Goal: Navigation & Orientation: Find specific page/section

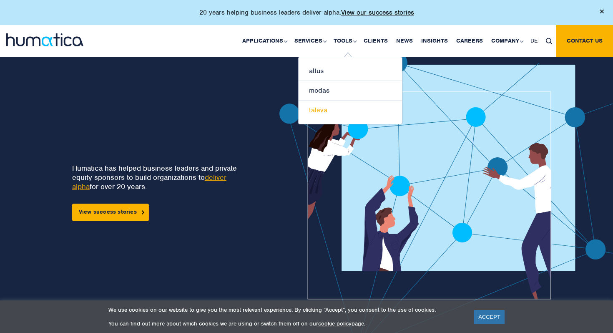
click at [321, 110] on link "taleva" at bounding box center [349, 109] width 103 height 19
